Goal: Information Seeking & Learning: Learn about a topic

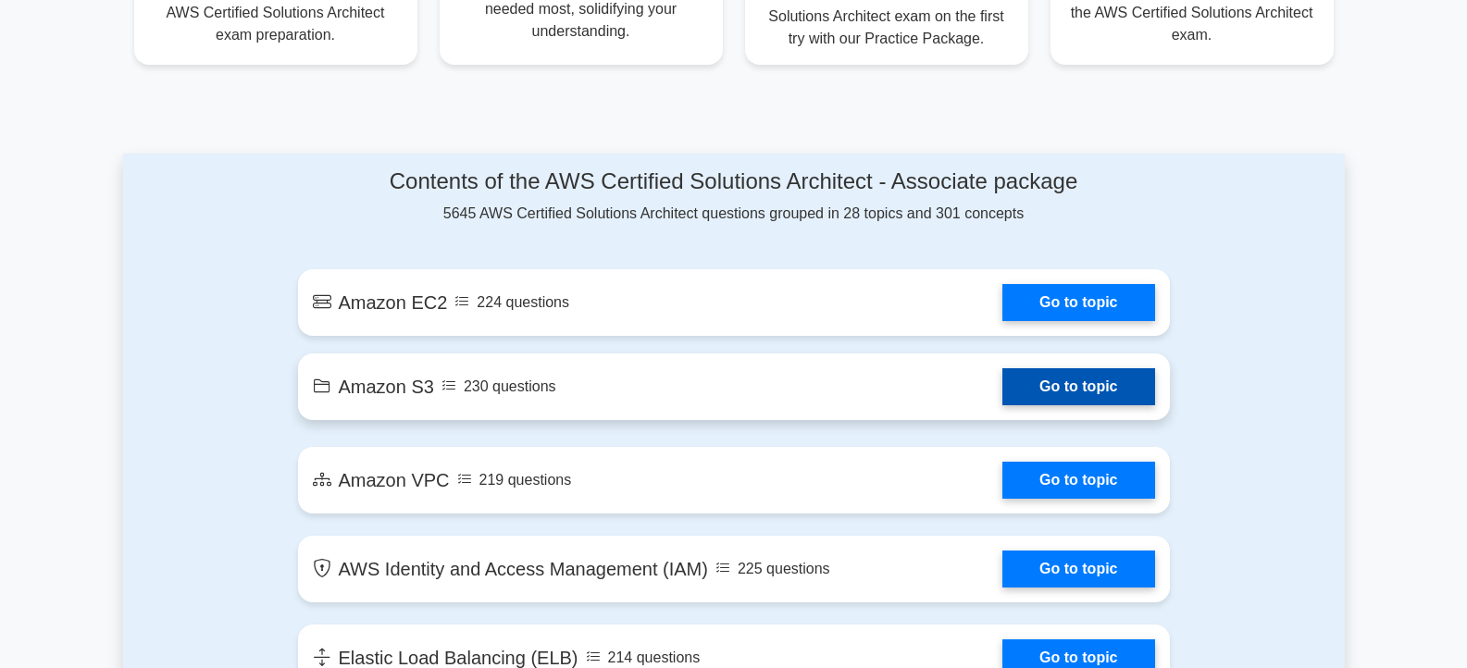
scroll to position [889, 0]
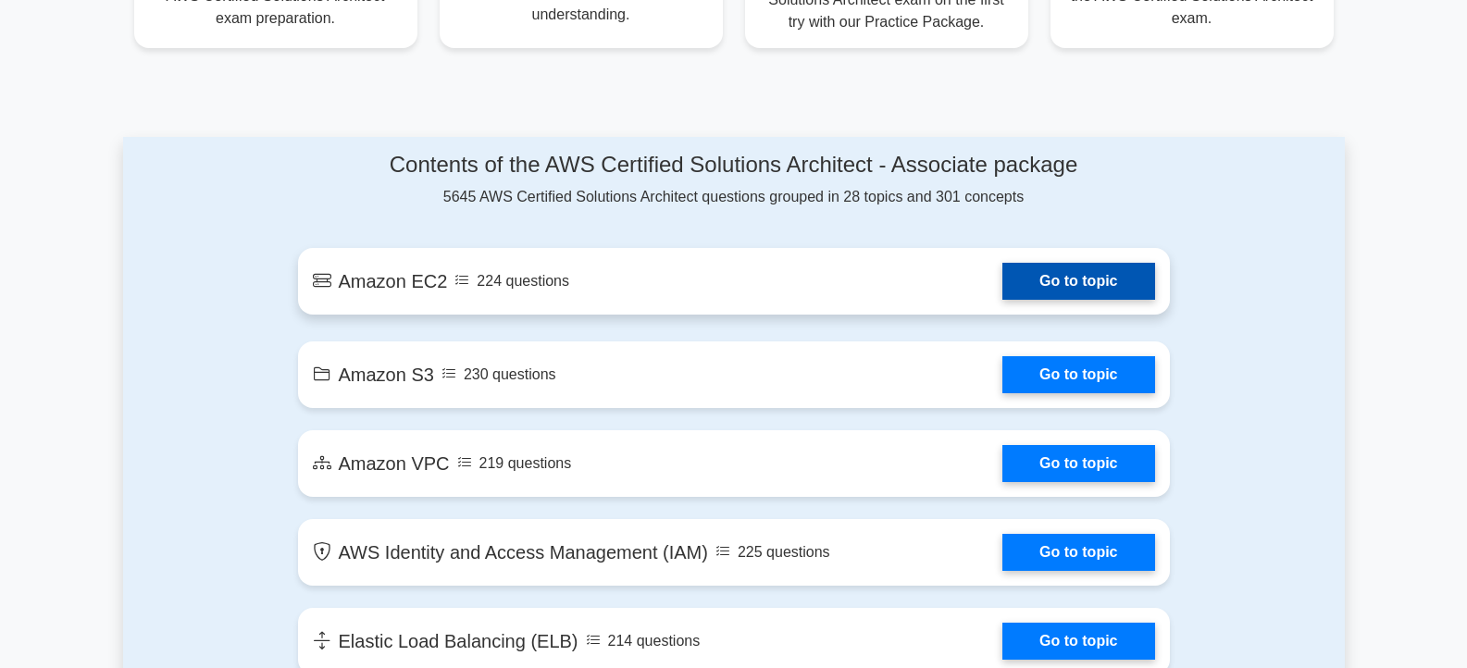
click at [1003, 300] on link "Go to topic" at bounding box center [1079, 281] width 152 height 37
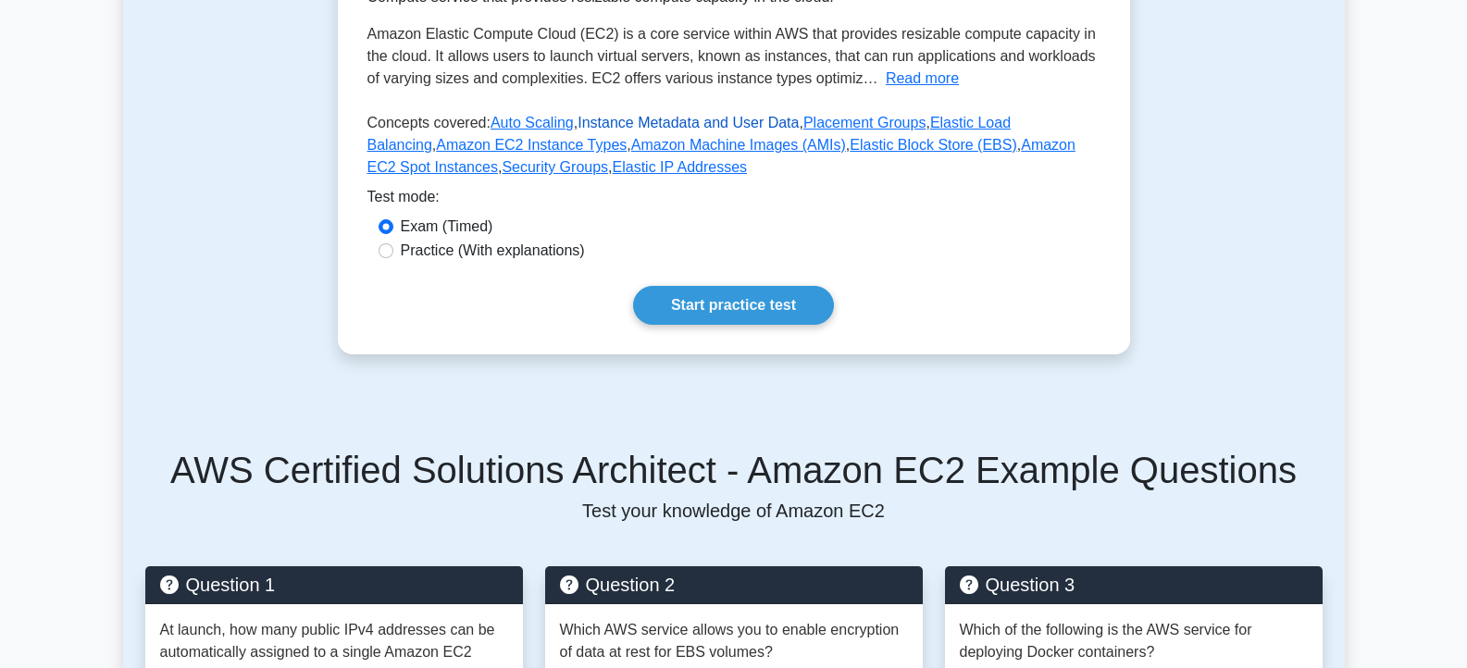
scroll to position [333, 0]
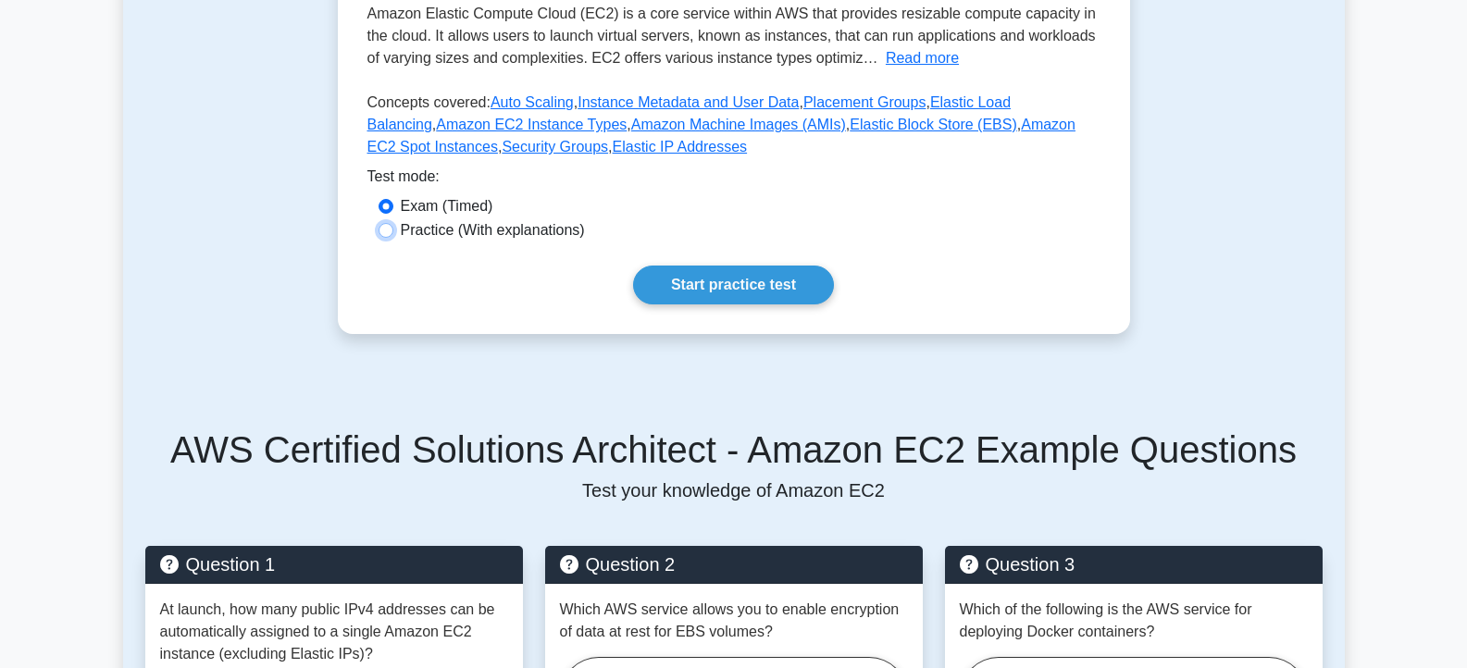
click at [383, 238] on input "Practice (With explanations)" at bounding box center [386, 230] width 15 height 15
radio input "true"
click at [746, 305] on link "Start practice test" at bounding box center [733, 285] width 201 height 39
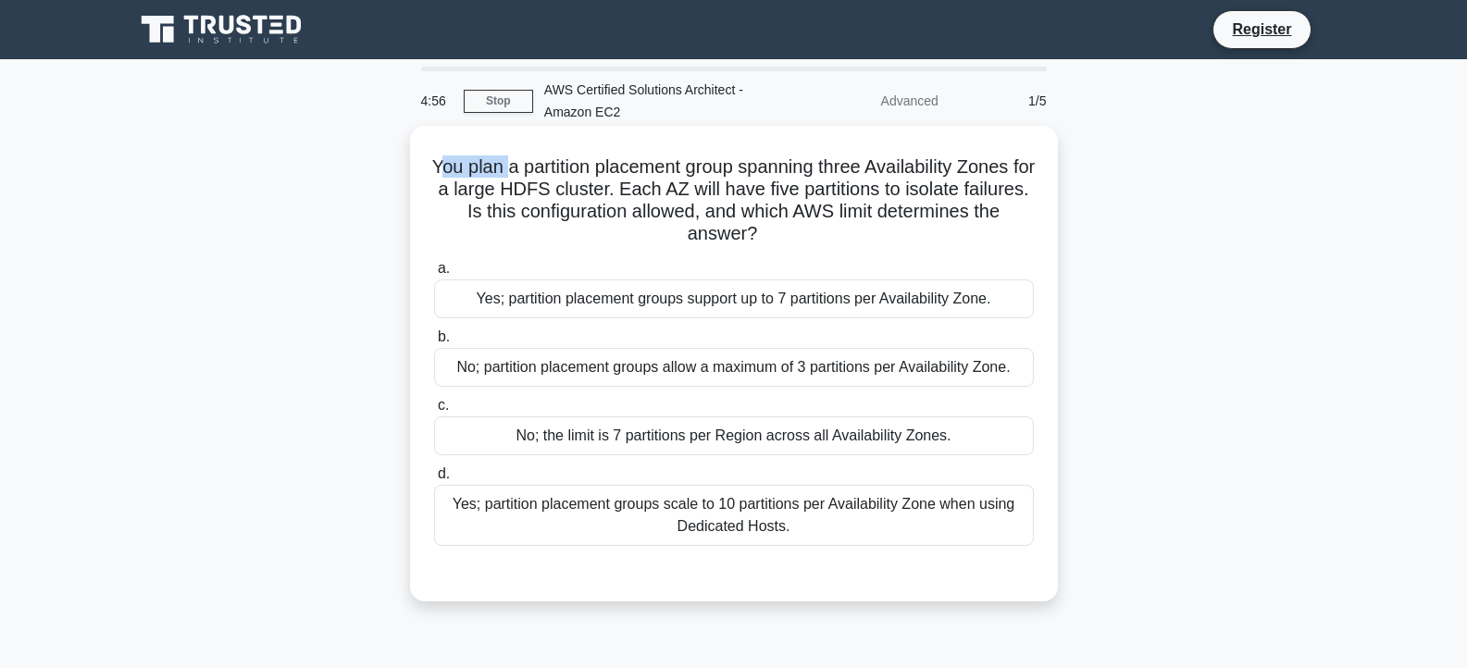
drag, startPoint x: 441, startPoint y: 169, endPoint x: 525, endPoint y: 169, distance: 84.3
click at [525, 169] on h5 "You plan a partition placement group spanning three Availability Zones for a la…" at bounding box center [734, 201] width 604 height 91
click at [831, 169] on h5 "You plan a partition placement group spanning three Availability Zones for a la…" at bounding box center [734, 201] width 604 height 91
click at [630, 187] on h5 "You plan a partition placement group spanning three Availability Zones for a la…" at bounding box center [734, 201] width 604 height 91
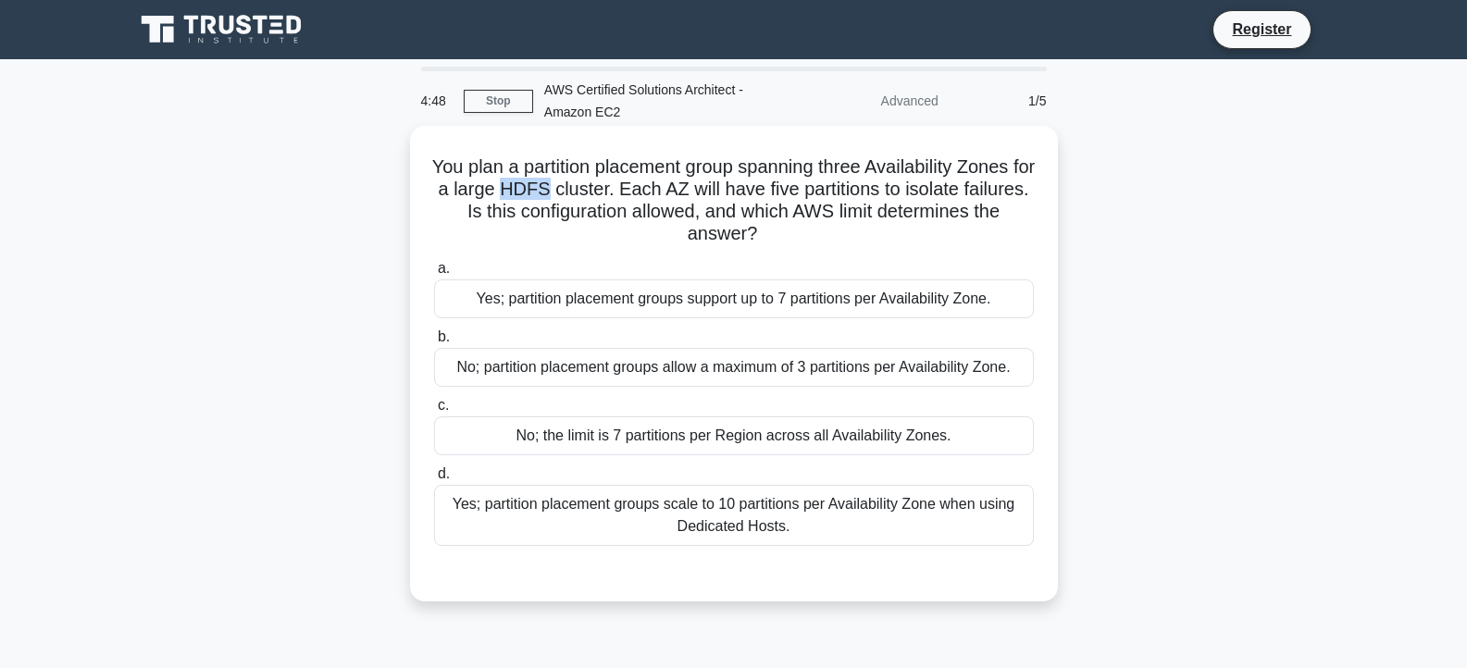
click at [630, 187] on h5 "You plan a partition placement group spanning three Availability Zones for a la…" at bounding box center [734, 201] width 604 height 91
click at [758, 191] on h5 "You plan a partition placement group spanning three Availability Zones for a la…" at bounding box center [734, 201] width 604 height 91
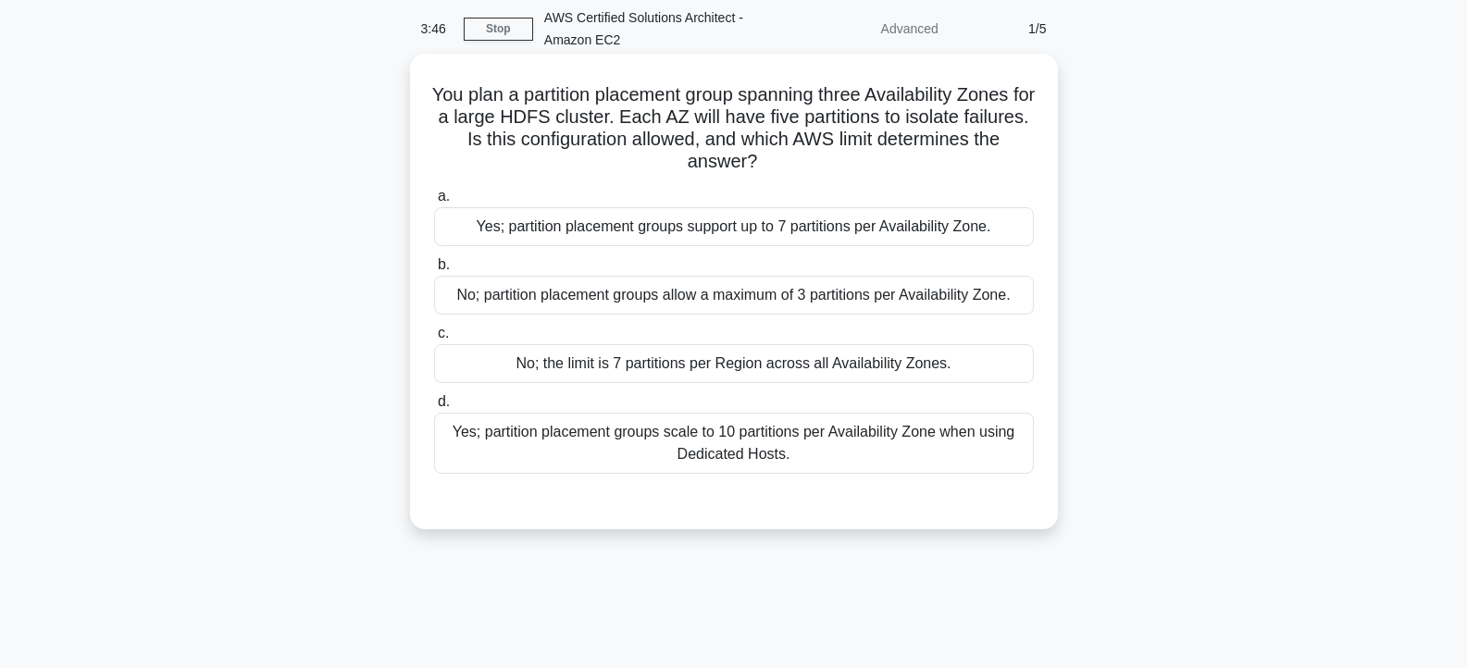
scroll to position [111, 0]
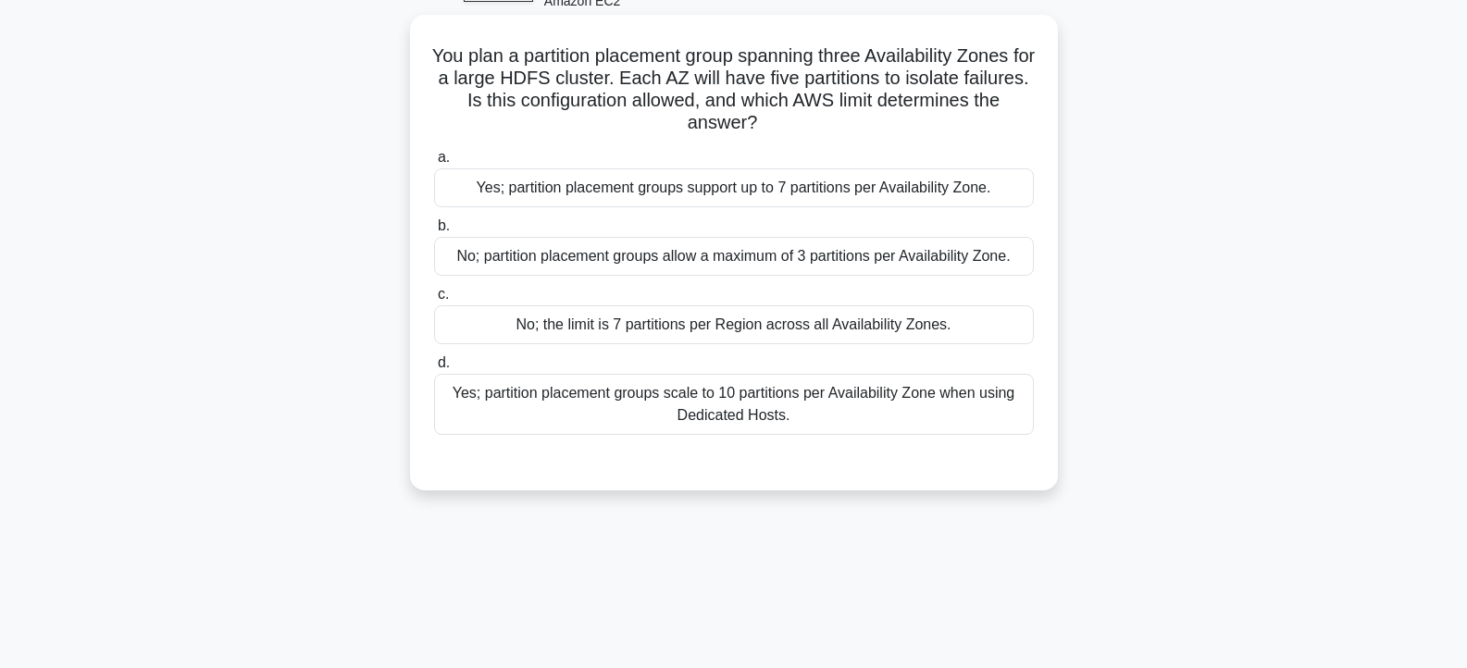
click at [794, 185] on div "Yes; partition placement groups support up to 7 partitions per Availability Zon…" at bounding box center [734, 188] width 600 height 39
click at [434, 164] on input "a. Yes; partition placement groups support up to 7 partitions per Availability …" at bounding box center [434, 158] width 0 height 12
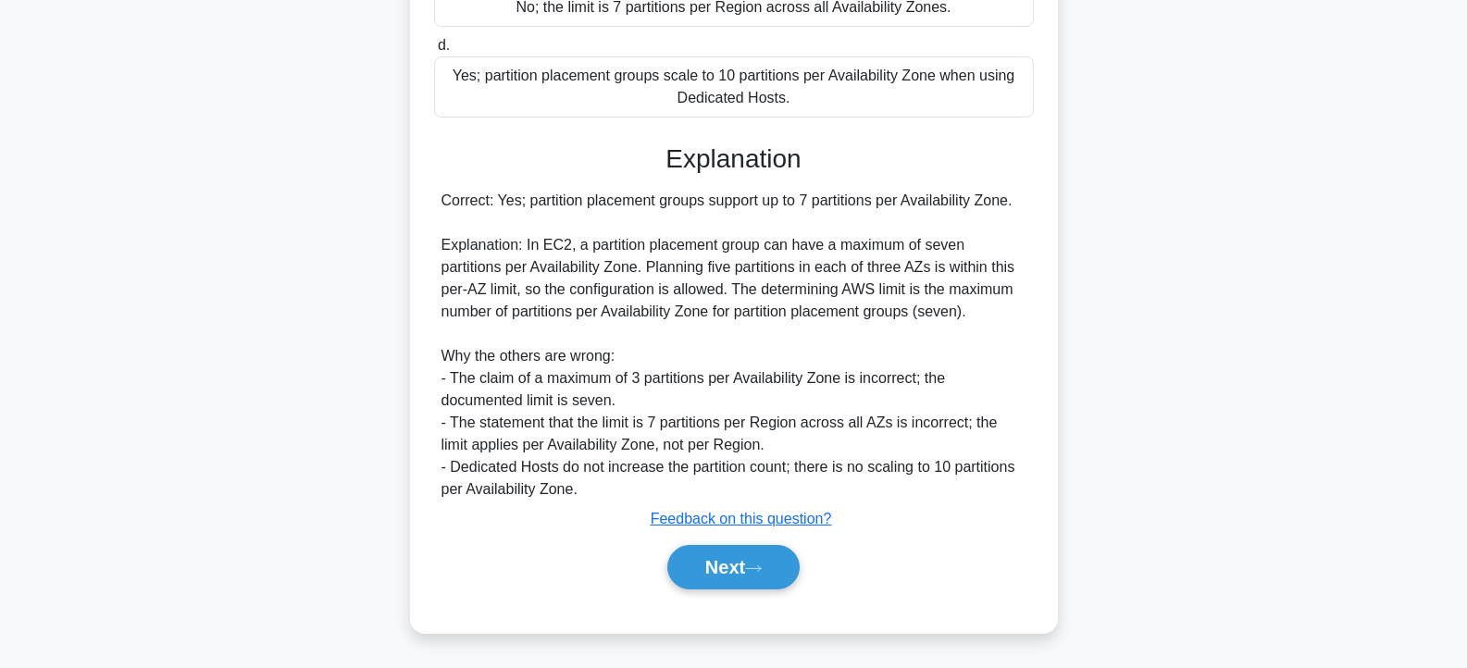
scroll to position [518, 0]
click at [746, 567] on button "Next" at bounding box center [734, 567] width 132 height 44
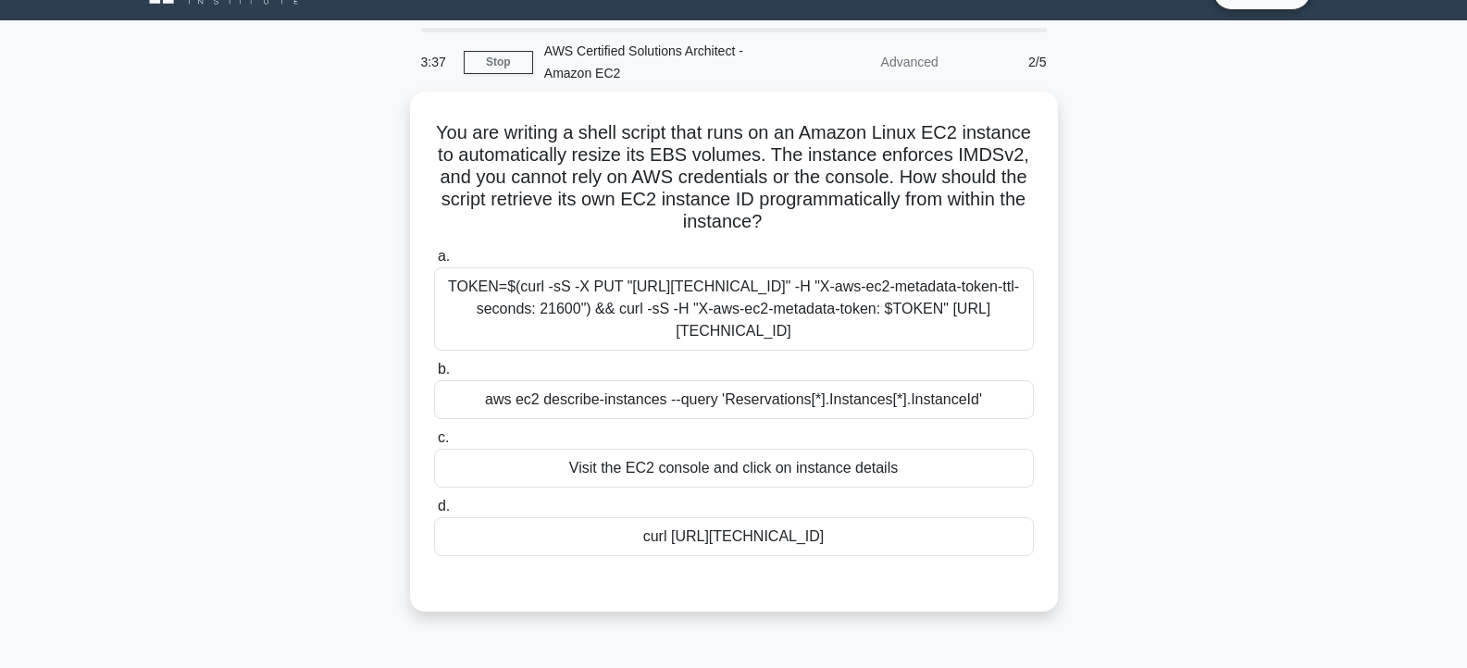
scroll to position [0, 0]
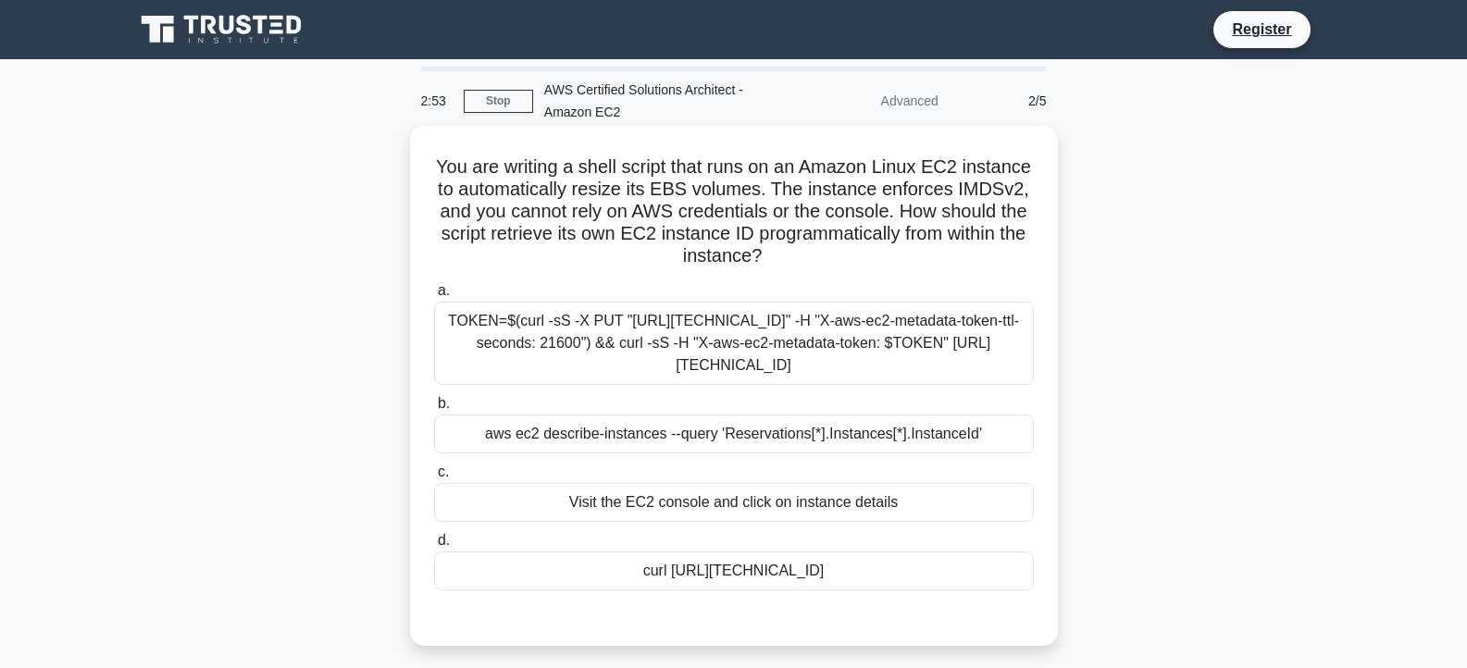
click at [838, 454] on div "aws ec2 describe-instances --query 'Reservations[*].Instances[*].InstanceId'" at bounding box center [734, 434] width 600 height 39
click at [434, 410] on input "b. aws ec2 describe-instances --query 'Reservations[*].Instances[*].InstanceId'" at bounding box center [434, 404] width 0 height 12
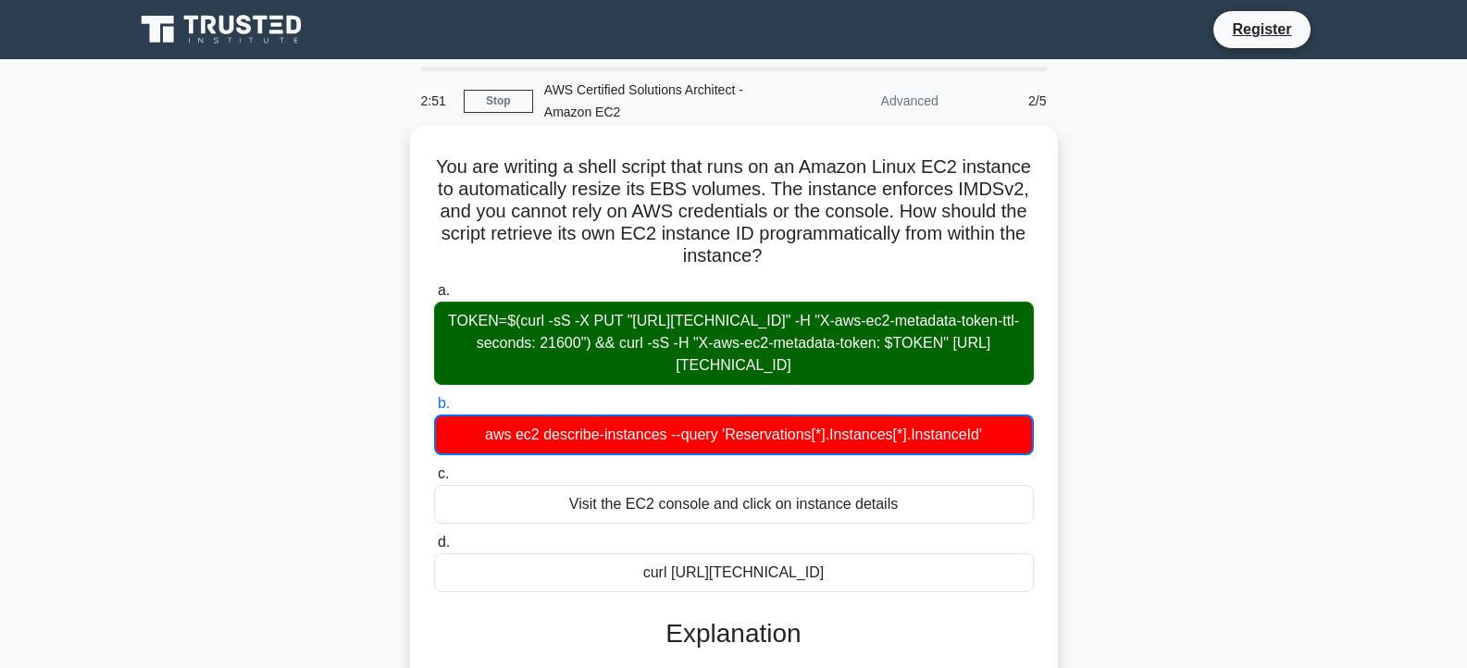
click at [546, 347] on div "TOKEN=$(curl -sS -X PUT "http://169.254.169.254/latest/api/token" -H "X-aws-ec2…" at bounding box center [734, 343] width 600 height 83
click at [434, 297] on input "a. TOKEN=$(curl -sS -X PUT "http://169.254.169.254/latest/api/token" -H "X-aws-…" at bounding box center [434, 291] width 0 height 12
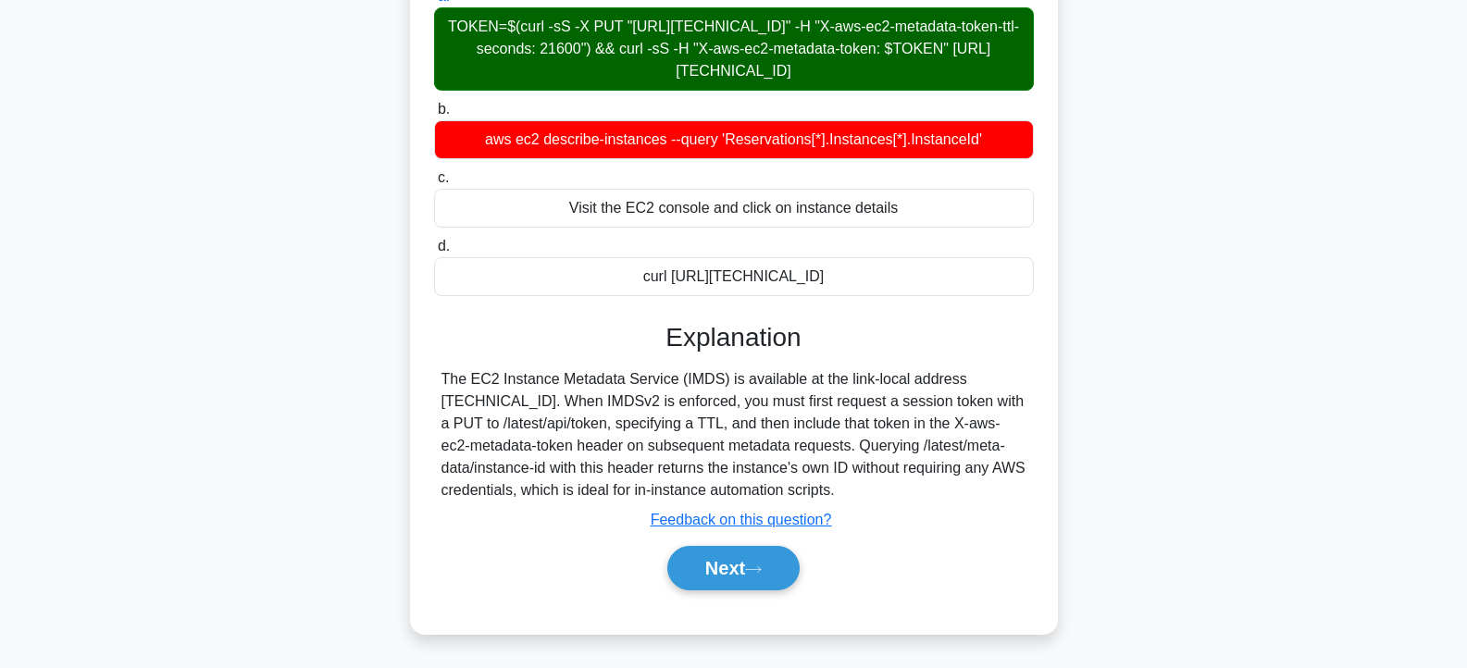
scroll to position [333, 0]
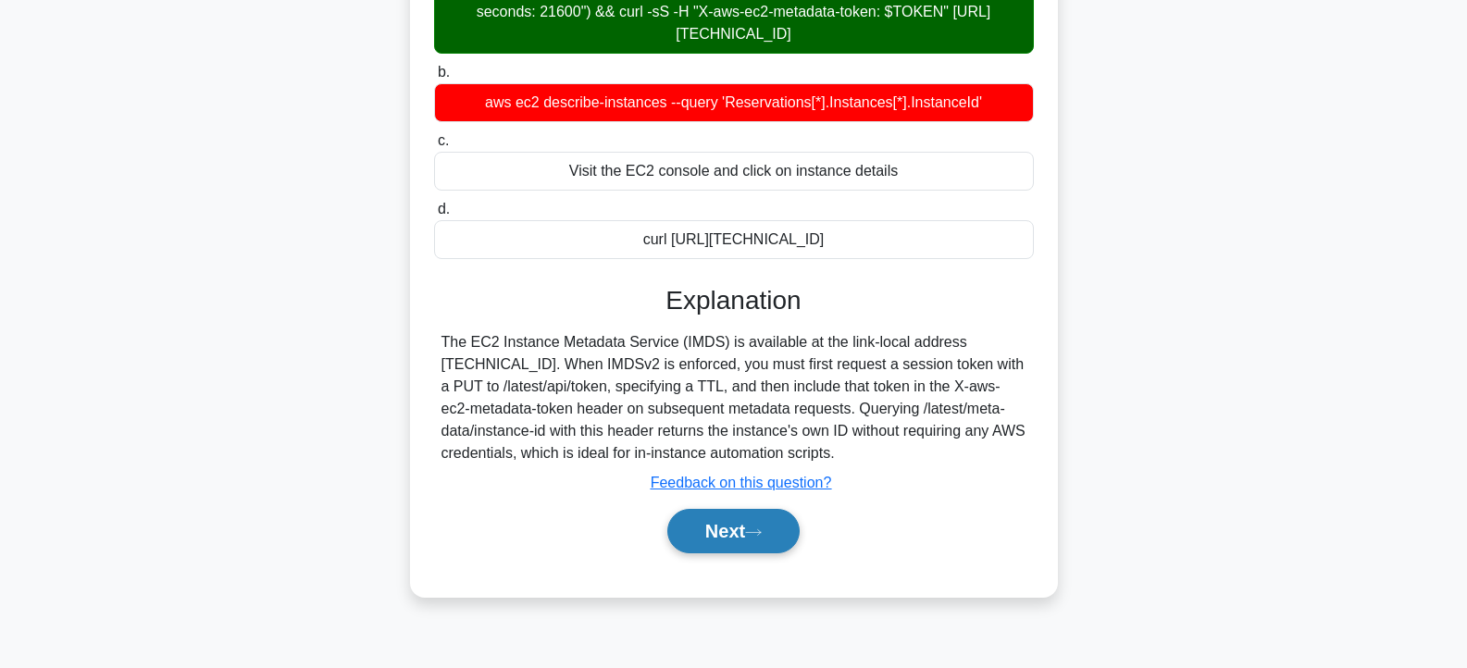
click at [744, 554] on button "Next" at bounding box center [734, 531] width 132 height 44
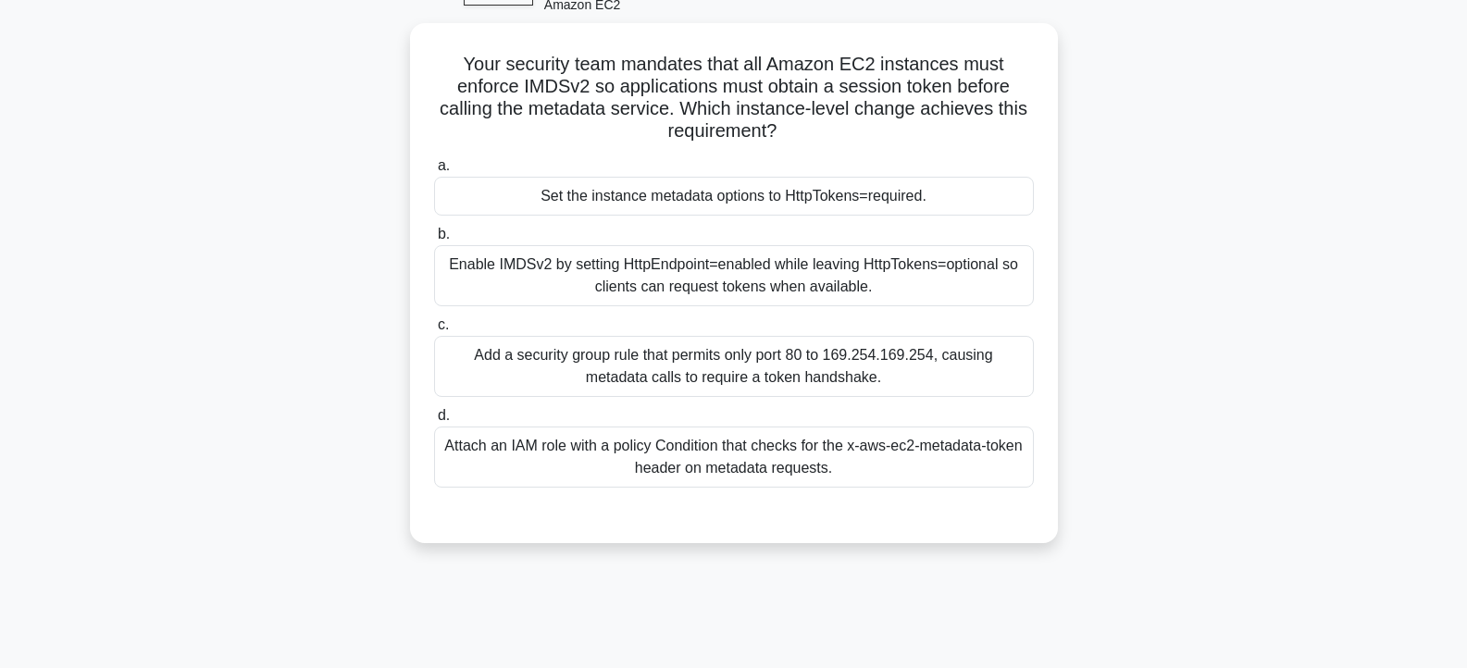
scroll to position [0, 0]
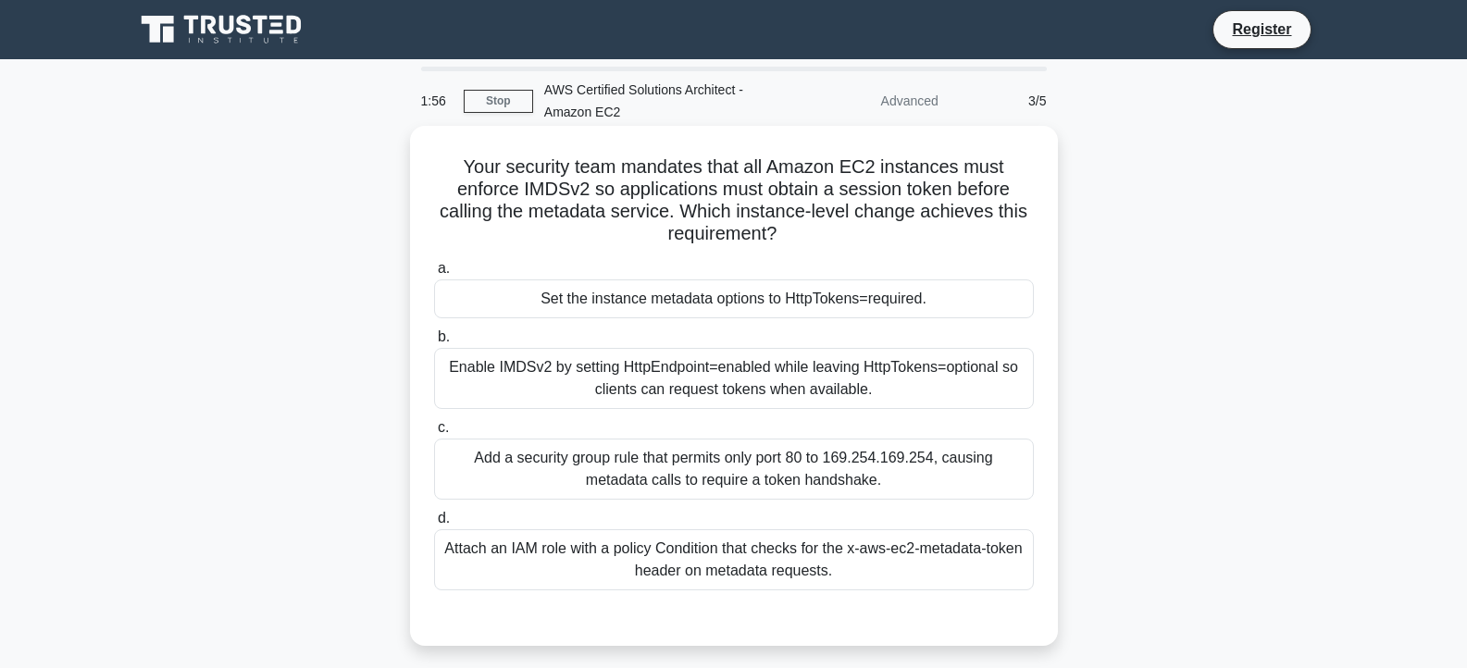
click at [713, 398] on div "Enable IMDSv2 by setting HttpEndpoint=enabled while leaving HttpTokens=optional…" at bounding box center [734, 378] width 600 height 61
click at [434, 343] on input "b. Enable IMDSv2 by setting HttpEndpoint=enabled while leaving HttpTokens=optio…" at bounding box center [434, 337] width 0 height 12
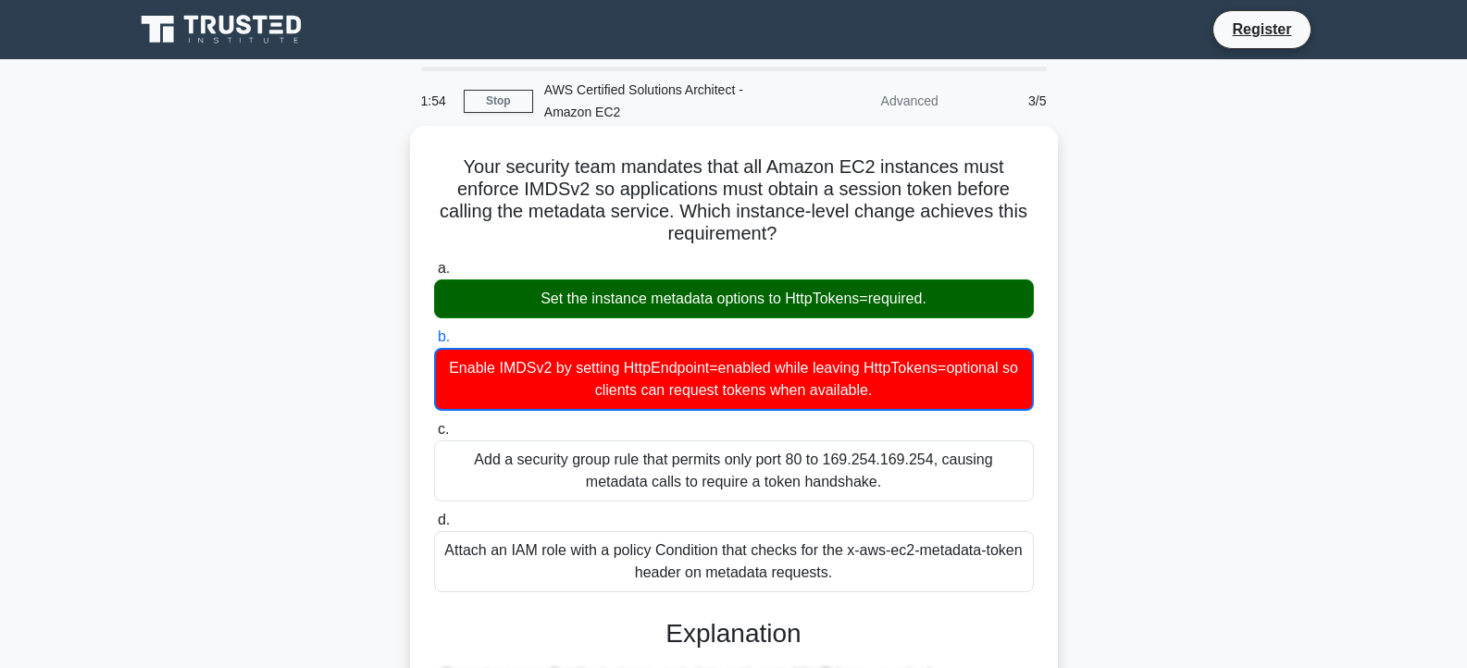
click at [826, 306] on div "Set the instance metadata options to HttpTokens=required." at bounding box center [734, 299] width 600 height 39
click at [434, 275] on input "a. Set the instance metadata options to HttpTokens=required." at bounding box center [434, 269] width 0 height 12
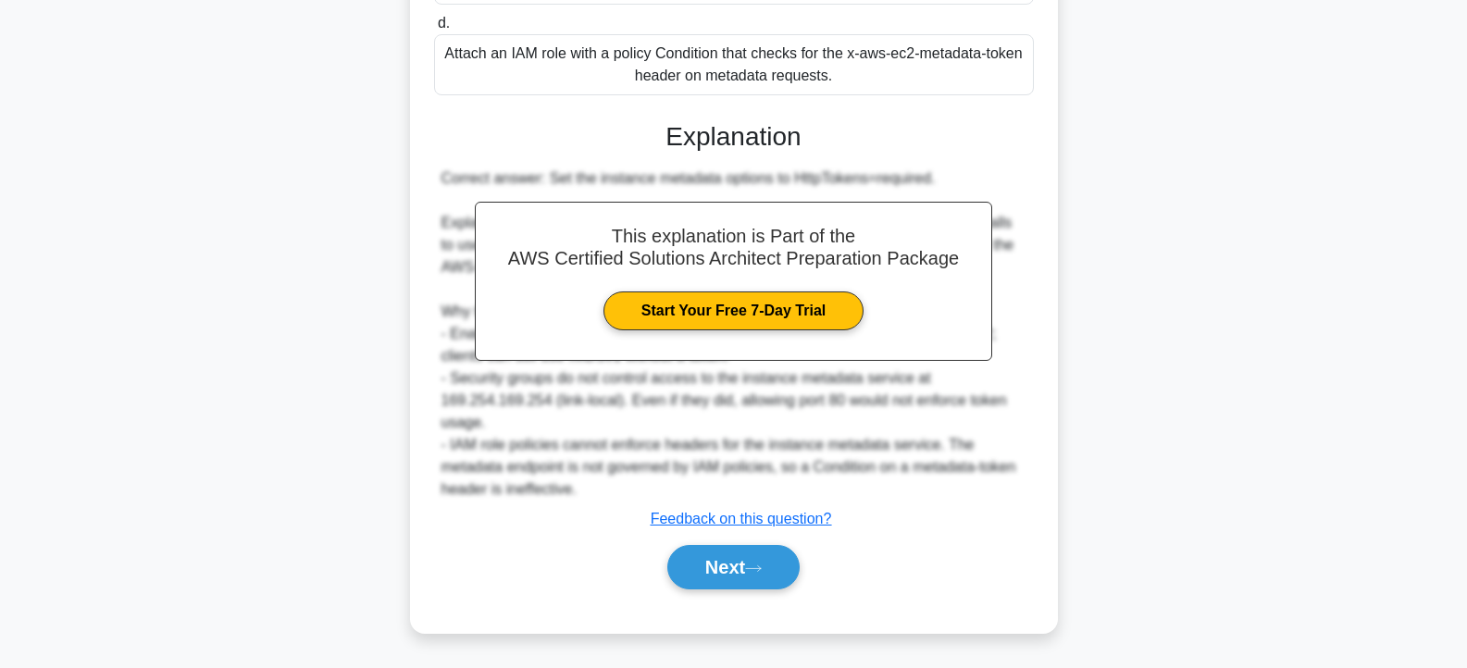
scroll to position [518, 0]
click at [744, 586] on button "Next" at bounding box center [734, 567] width 132 height 44
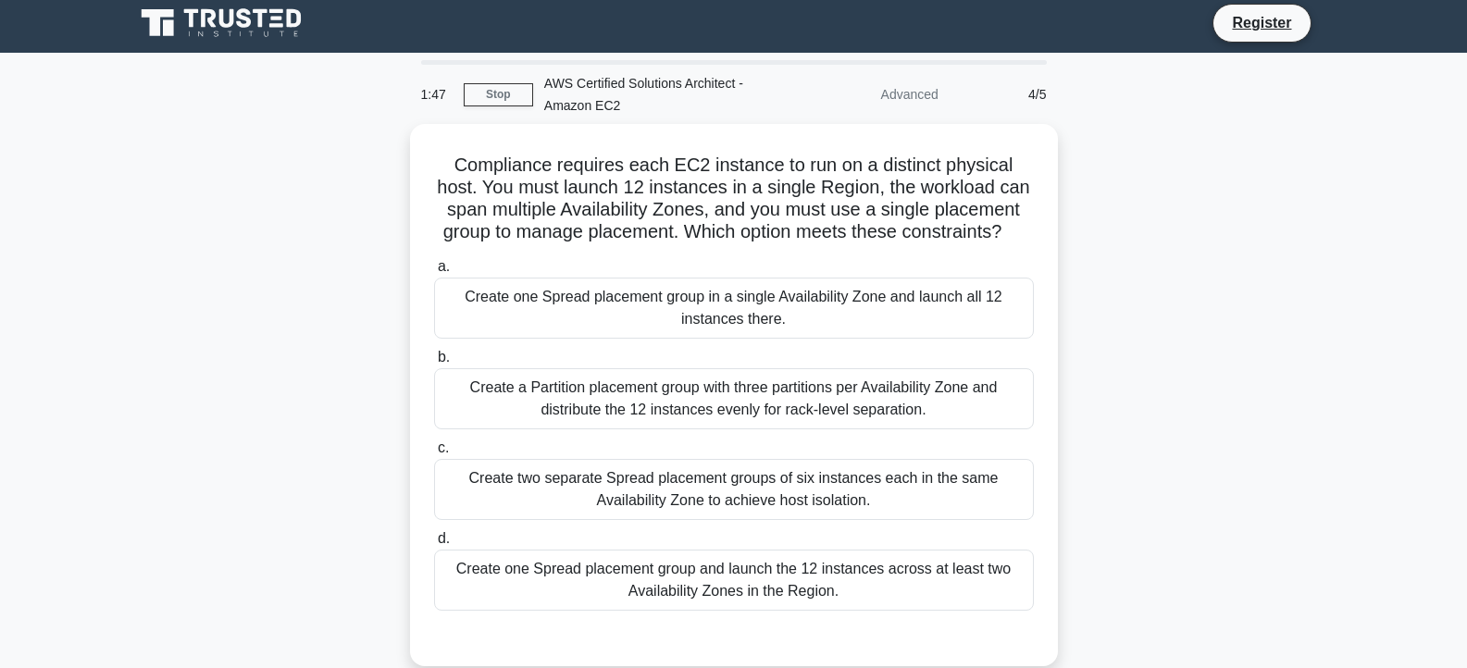
scroll to position [0, 0]
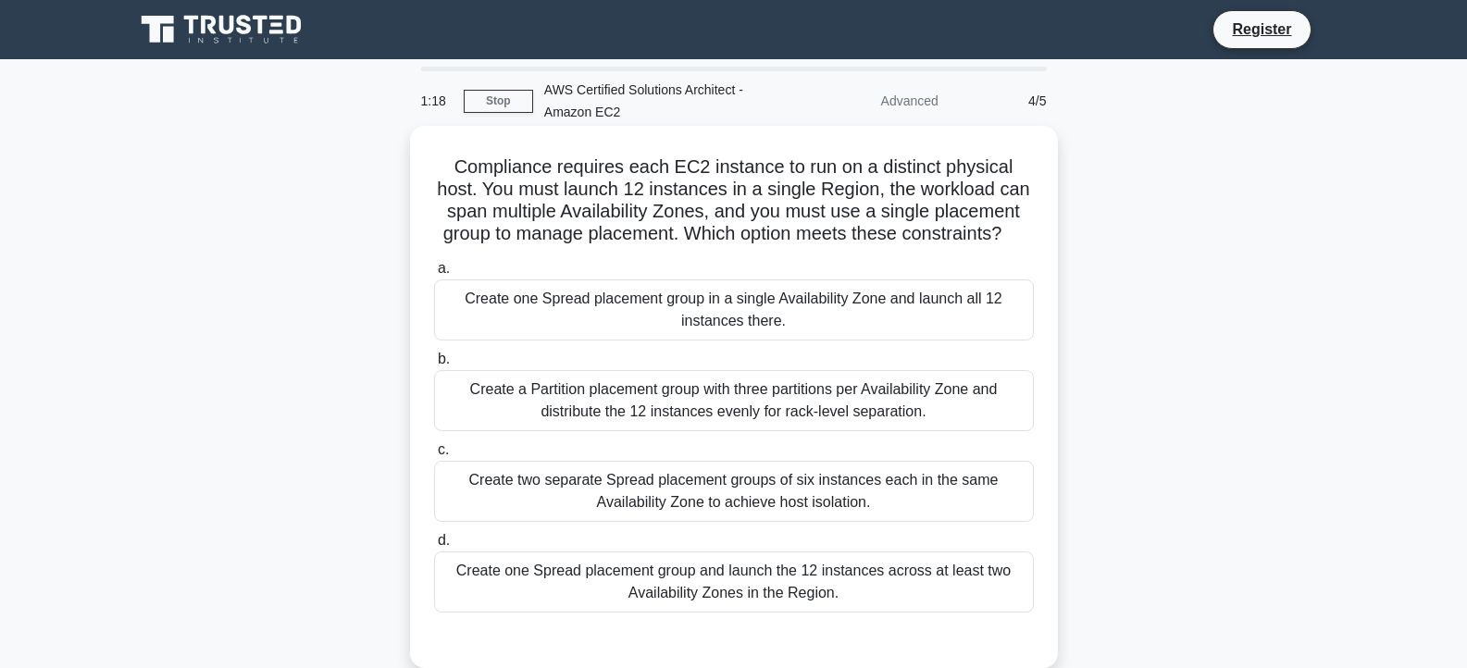
click at [732, 431] on div "Create a Partition placement group with three partitions per Availability Zone …" at bounding box center [734, 400] width 600 height 61
click at [434, 366] on input "b. Create a Partition placement group with three partitions per Availability Zo…" at bounding box center [434, 360] width 0 height 12
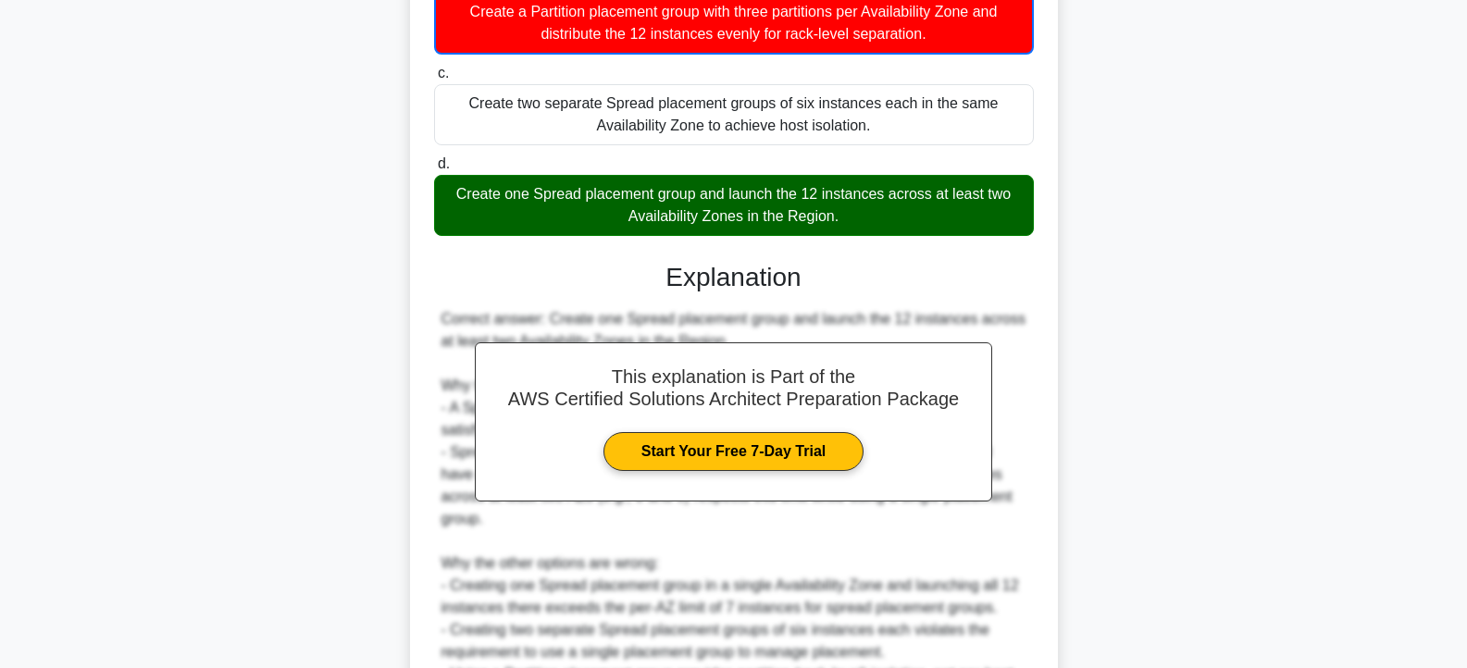
scroll to position [444, 0]
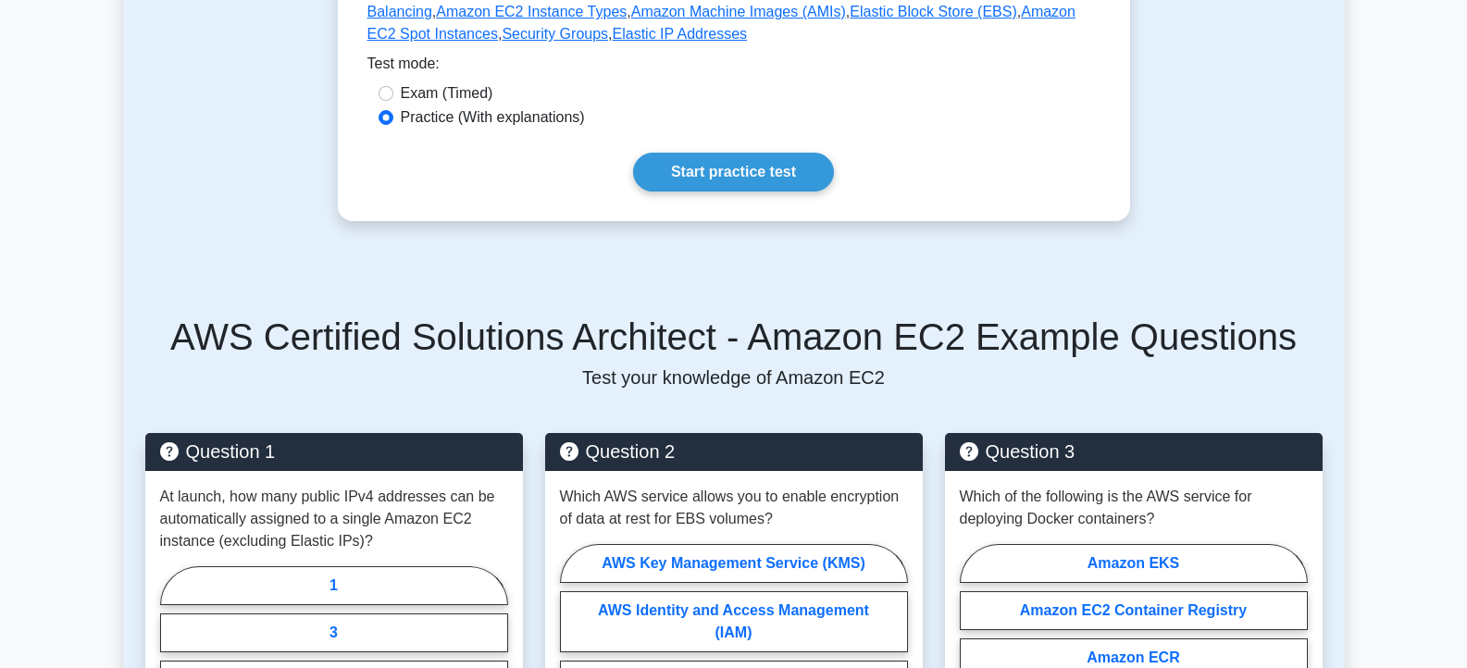
scroll to position [444, 0]
